Goal: Information Seeking & Learning: Check status

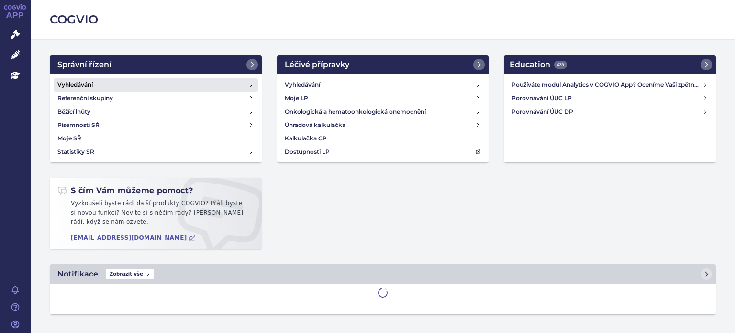
click at [71, 86] on h4 "Vyhledávání" at bounding box center [74, 85] width 35 height 10
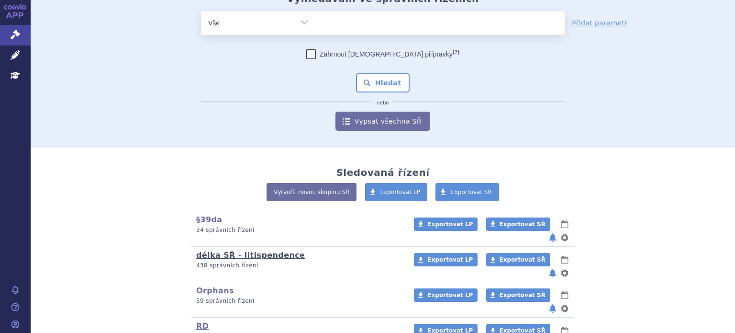
scroll to position [44, 0]
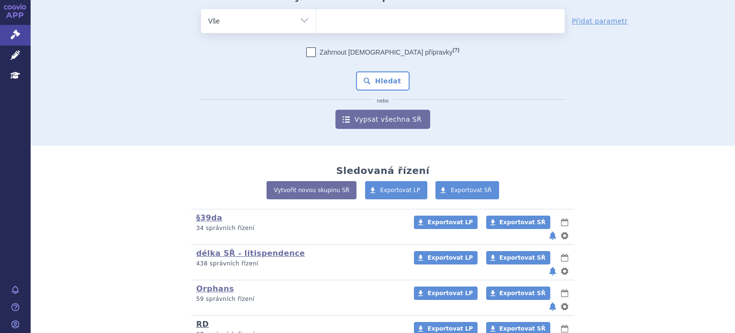
click at [200, 319] on link "RD" at bounding box center [202, 323] width 12 height 9
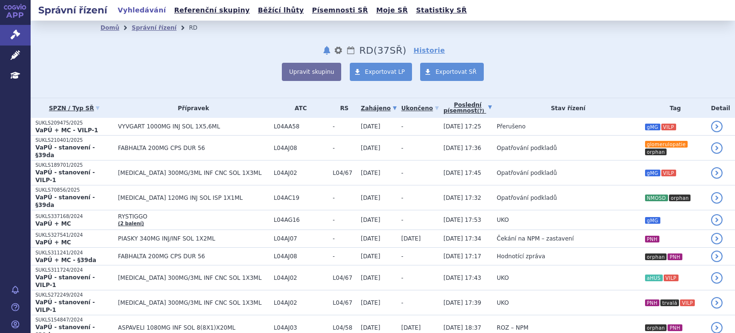
click at [444, 109] on link "Poslední písemnost (?)" at bounding box center [468, 108] width 48 height 20
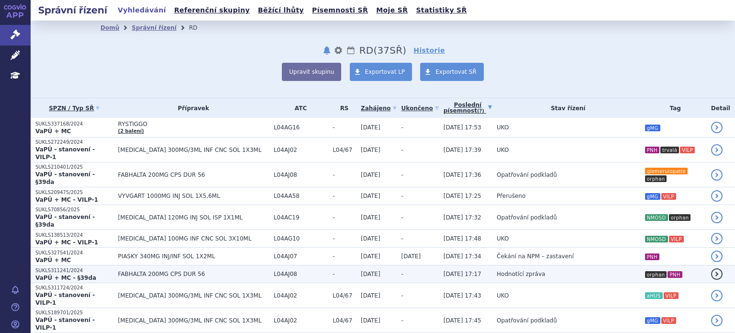
click at [140, 270] on span "FABHALTA 200MG CPS DUR 56" at bounding box center [193, 273] width 151 height 7
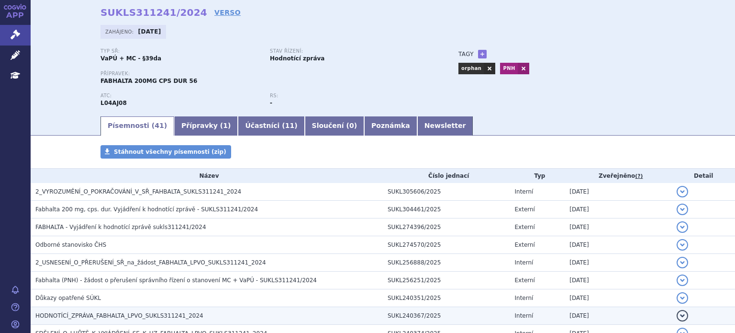
scroll to position [48, 0]
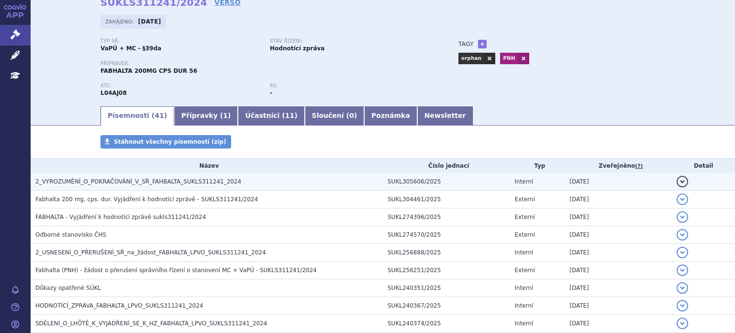
click at [113, 182] on span "2_VYROZUMĚNÍ_O_POKRAČOVÁNÍ_V_SŘ_FAHBALTA_SUKLS311241_2024" at bounding box center [138, 181] width 206 height 7
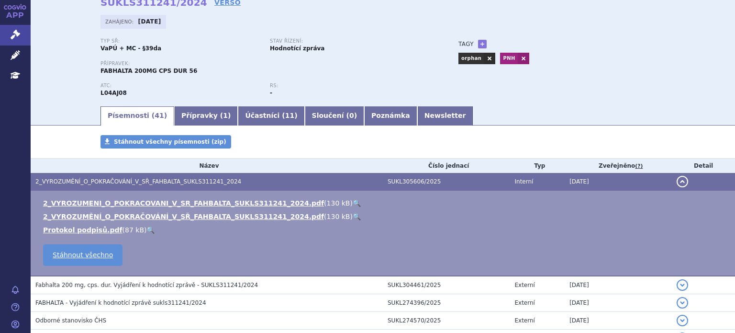
click at [113, 182] on span "2_VYROZUMĚNÍ_O_POKRAČOVÁNÍ_V_SŘ_FAHBALTA_SUKLS311241_2024" at bounding box center [138, 181] width 206 height 7
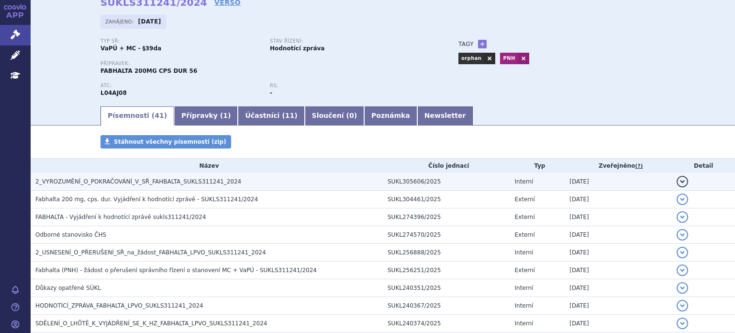
click at [162, 178] on span "2_VYROZUMĚNÍ_O_POKRAČOVÁNÍ_V_SŘ_FAHBALTA_SUKLS311241_2024" at bounding box center [138, 181] width 206 height 7
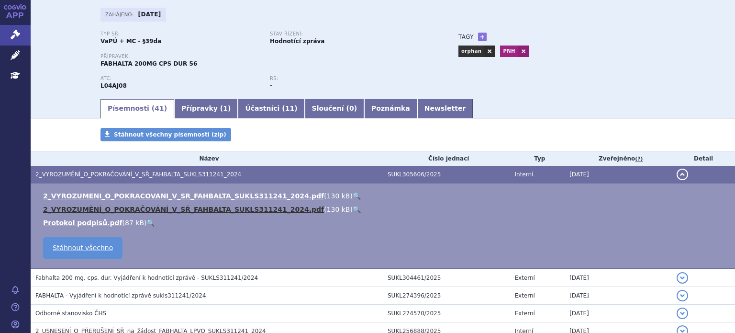
scroll to position [0, 0]
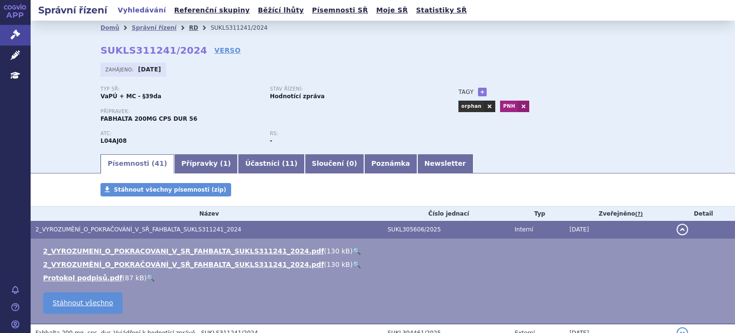
click at [189, 28] on link "RD" at bounding box center [193, 27] width 9 height 7
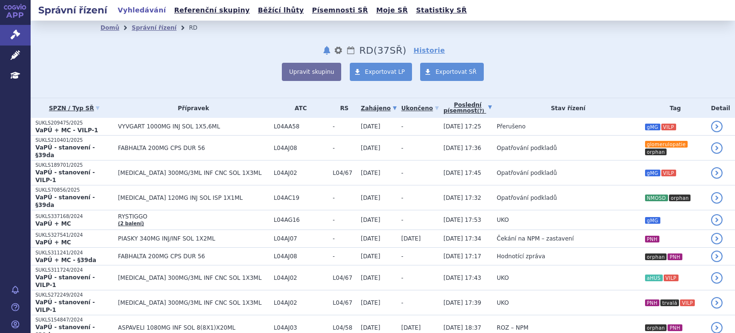
click at [444, 107] on link "Poslední písemnost (?)" at bounding box center [468, 108] width 48 height 20
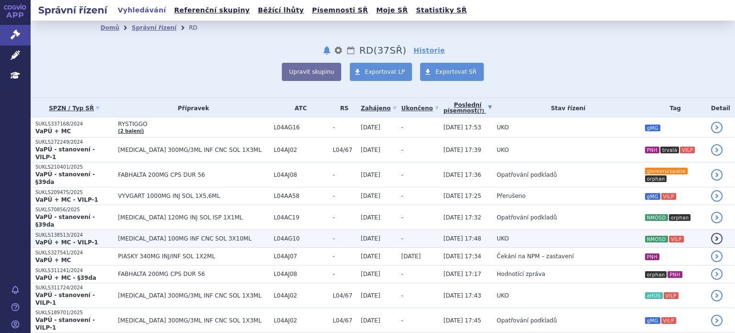
click at [444, 235] on span "14.08.2025 17:48" at bounding box center [463, 238] width 38 height 7
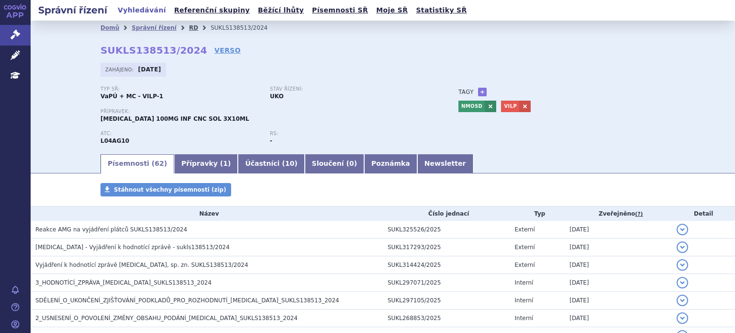
click at [189, 30] on link "RD" at bounding box center [193, 27] width 9 height 7
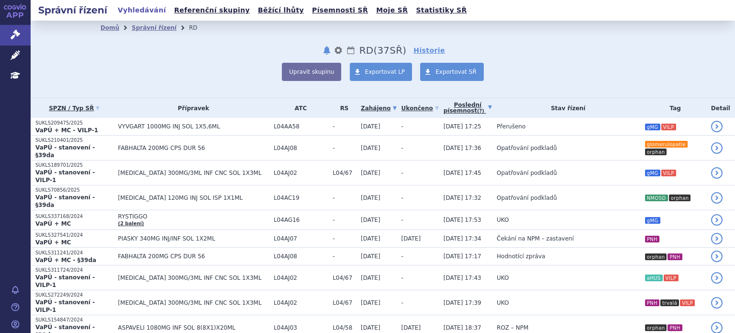
click at [444, 108] on link "Poslední písemnost (?)" at bounding box center [468, 108] width 48 height 20
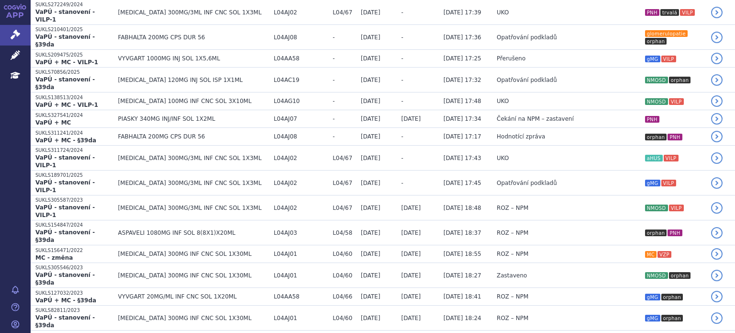
scroll to position [141, 0]
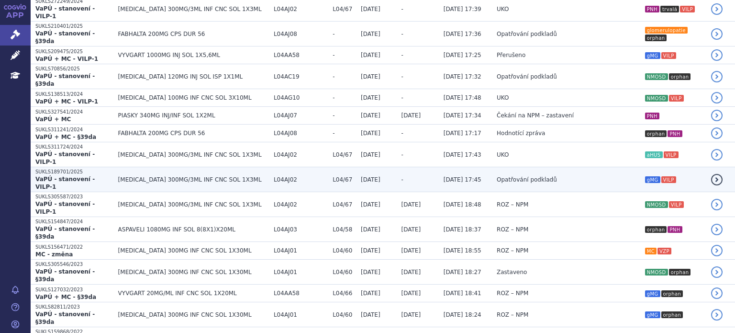
click at [497, 176] on span "Opatřování podkladů" at bounding box center [527, 179] width 60 height 7
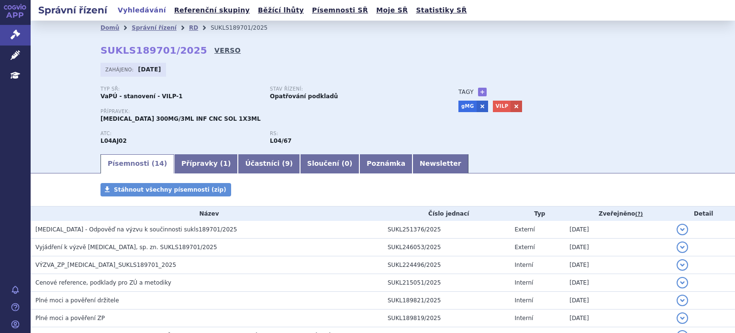
click at [214, 51] on link "VERSO" at bounding box center [227, 50] width 26 height 10
click at [189, 26] on link "RD" at bounding box center [193, 27] width 9 height 7
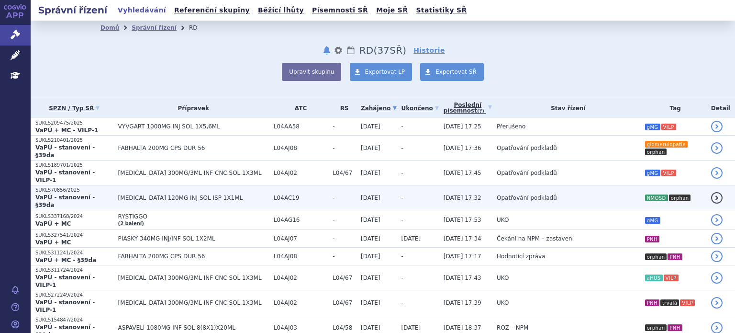
click at [361, 194] on span "[DATE]" at bounding box center [371, 197] width 20 height 7
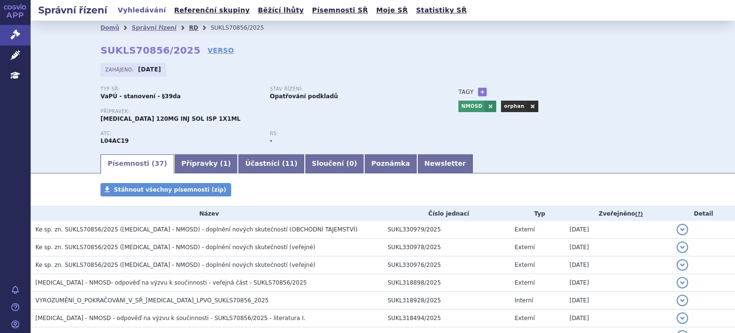
click at [189, 26] on link "RD" at bounding box center [193, 27] width 9 height 7
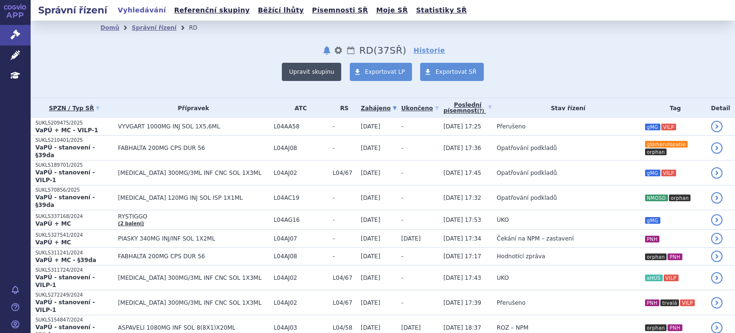
click at [321, 78] on button "Upravit skupinu" at bounding box center [311, 72] width 59 height 18
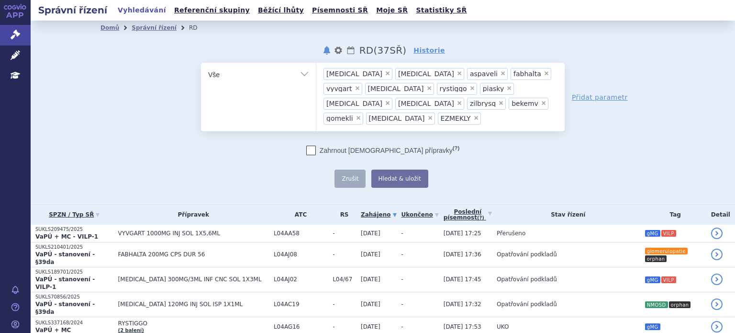
click at [309, 76] on select "Vše Spisová značka Typ SŘ Přípravek/SUKL kód Účastník/Držitel" at bounding box center [258, 74] width 115 height 22
click at [481, 145] on div "Zahrnout bratrské přípravky (?)" at bounding box center [383, 150] width 364 height 10
click at [132, 60] on div "Domů Správní řízení RD notifikace nastavení Přejmenovat Smazat Lhůty RD (bez ) …" at bounding box center [382, 111] width 603 height 153
click at [145, 27] on link "Správní řízení" at bounding box center [154, 27] width 45 height 7
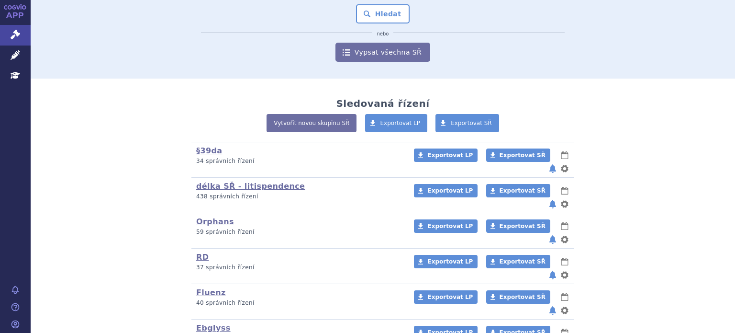
scroll to position [113, 0]
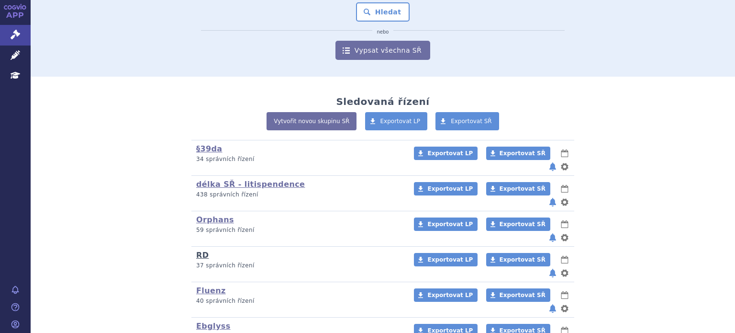
click at [196, 250] on link "RD" at bounding box center [202, 254] width 12 height 9
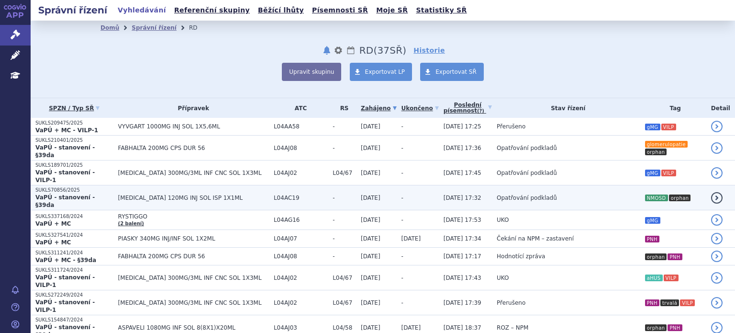
click at [203, 185] on td "[MEDICAL_DATA] 120MG INJ SOL ISP 1X1ML" at bounding box center [190, 197] width 155 height 25
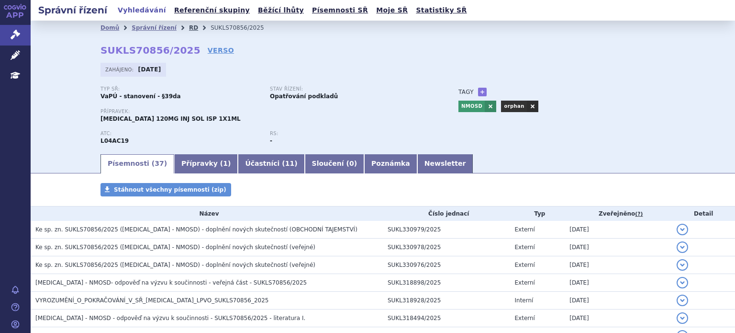
click at [189, 24] on link "RD" at bounding box center [193, 27] width 9 height 7
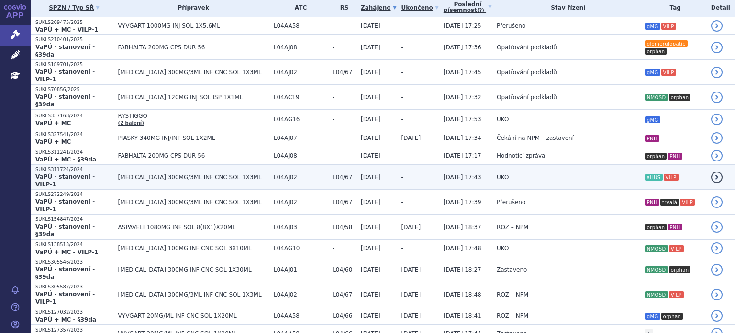
scroll to position [134, 0]
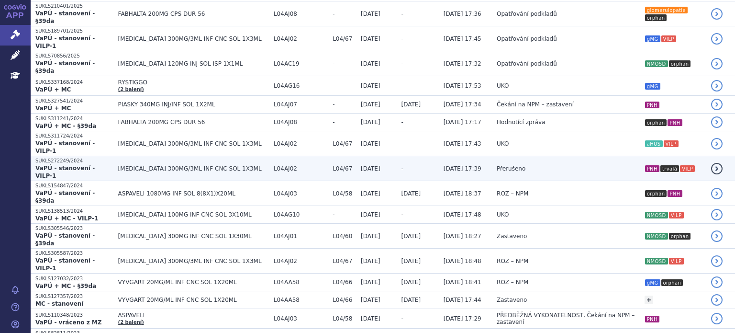
click at [497, 165] on span "Přerušeno" at bounding box center [511, 168] width 29 height 7
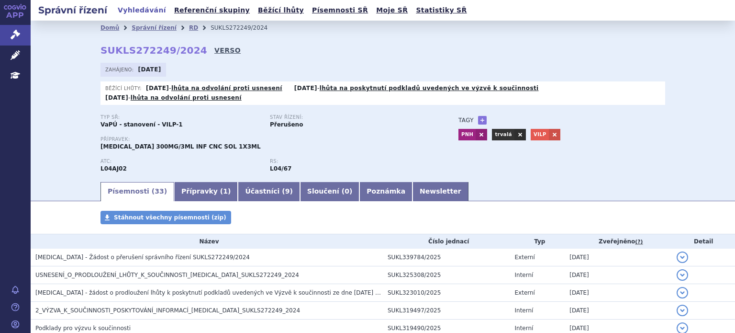
click at [214, 53] on link "VERSO" at bounding box center [227, 50] width 26 height 10
